Goal: Navigation & Orientation: Find specific page/section

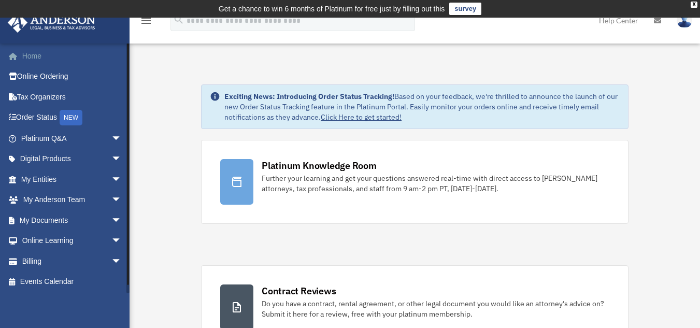
click at [30, 55] on link "Home" at bounding box center [72, 56] width 130 height 21
click at [696, 4] on div "X" at bounding box center [693, 5] width 7 height 6
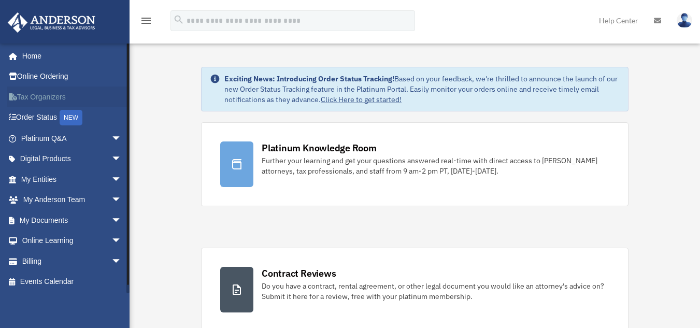
click at [50, 98] on link "Tax Organizers" at bounding box center [72, 97] width 130 height 21
